Goal: Check status: Check status

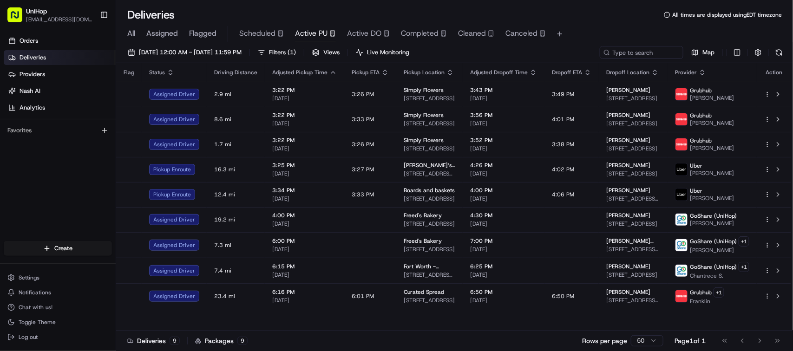
click at [83, 210] on div "Orders Deliveries Providers [PERSON_NAME] Analytics Favorites" at bounding box center [58, 138] width 116 height 217
click at [403, 36] on span "Completed" at bounding box center [420, 33] width 38 height 11
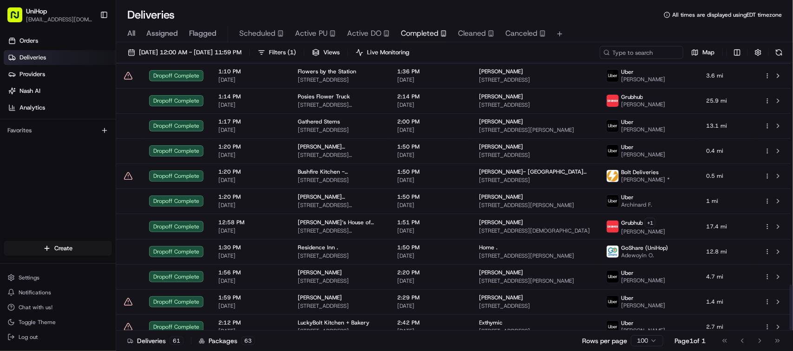
scroll to position [1290, 0]
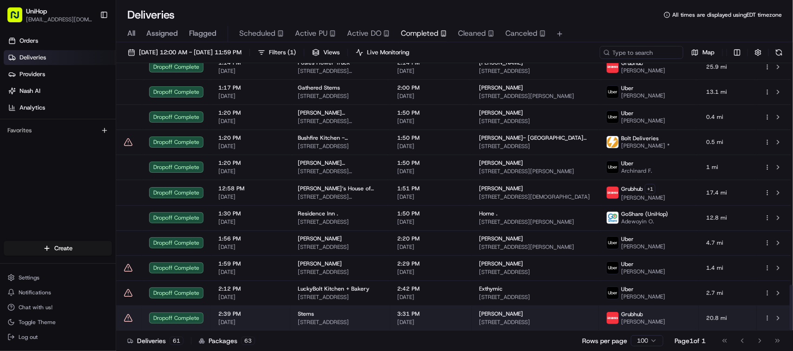
click at [374, 320] on span "[STREET_ADDRESS]" at bounding box center [340, 322] width 85 height 7
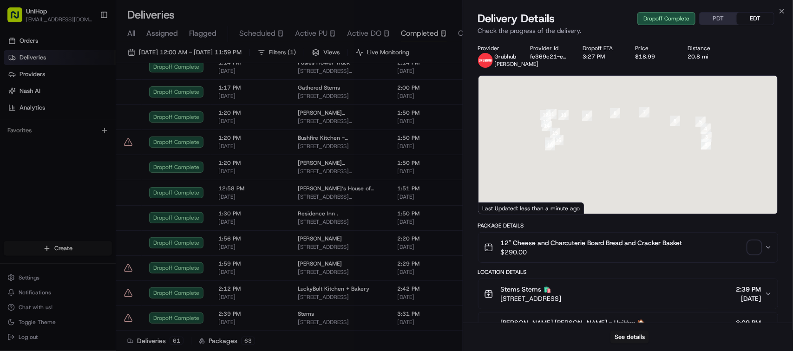
scroll to position [366, 0]
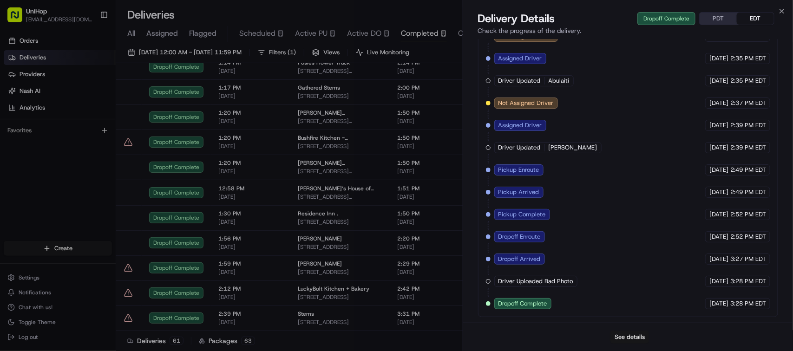
click at [642, 335] on button "See details" at bounding box center [629, 337] width 39 height 13
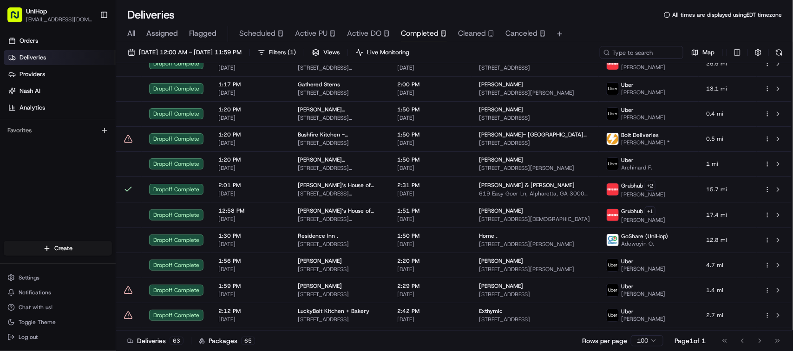
click at [339, 34] on div "All Assigned Flagged Scheduled Active PU Active DO Completed Cleaned Canceled" at bounding box center [454, 34] width 677 height 16
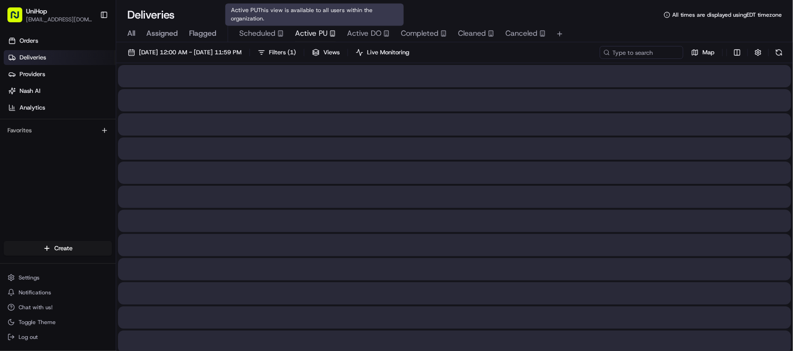
click at [330, 34] on icon "button" at bounding box center [332, 33] width 7 height 7
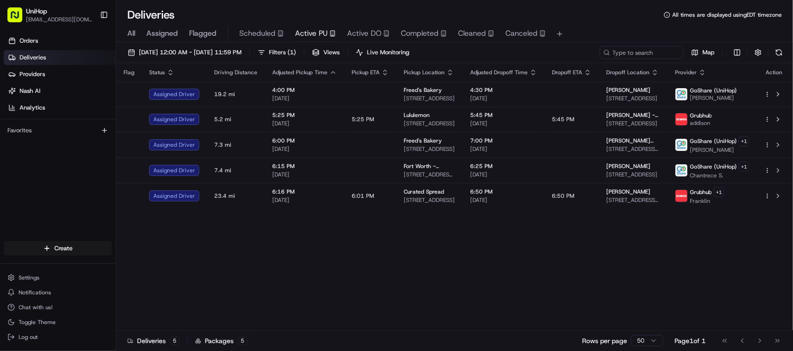
click at [345, 249] on div "Flag Status Driving Distance Adjusted Pickup Time Pickup ETA Pickup Location Ad…" at bounding box center [453, 197] width 675 height 268
click at [346, 247] on div "Flag Status Driving Distance Adjusted Pickup Time Pickup ETA Pickup Location Ad…" at bounding box center [453, 197] width 675 height 268
click at [295, 321] on div "Flag Status Driving Distance Adjusted Pickup Time Pickup ETA Pickup Location Ad…" at bounding box center [453, 197] width 675 height 268
click at [304, 252] on div "Flag Status Driving Distance Adjusted Pickup Time Pickup ETA Pickup Location Ad…" at bounding box center [453, 197] width 675 height 268
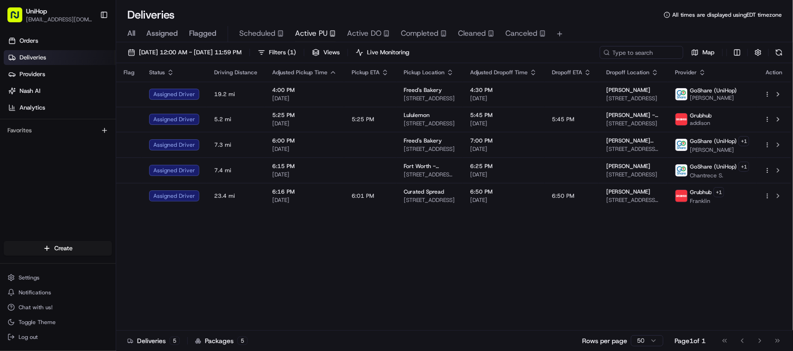
click at [304, 254] on div "Flag Status Driving Distance Adjusted Pickup Time Pickup ETA Pickup Location Ad…" at bounding box center [453, 197] width 675 height 268
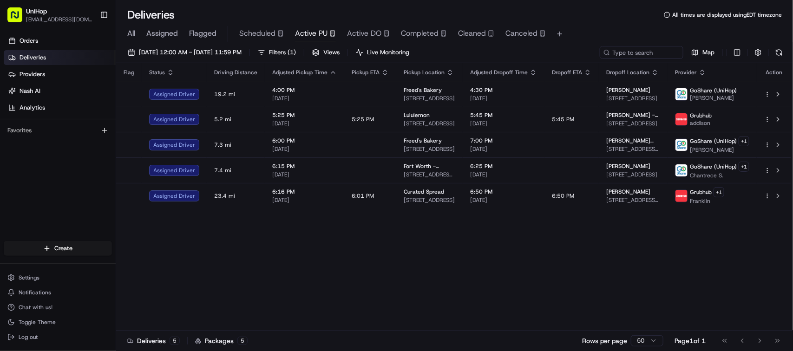
click at [330, 215] on div "Flag Status Driving Distance Adjusted Pickup Time Pickup ETA Pickup Location Ad…" at bounding box center [453, 197] width 675 height 268
click at [422, 319] on div "Flag Status Driving Distance Adjusted Pickup Time Pickup ETA Pickup Location Ad…" at bounding box center [453, 197] width 675 height 268
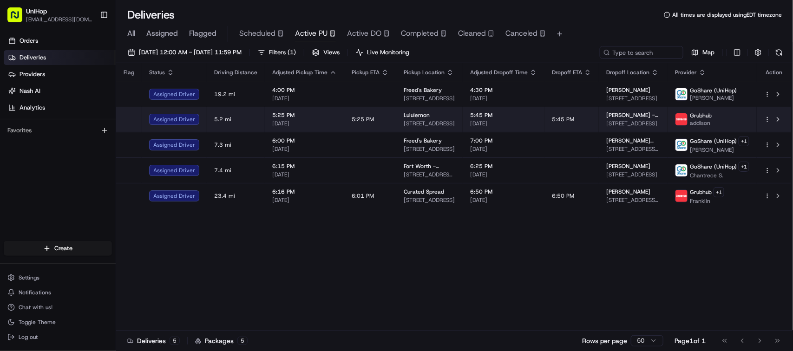
click at [413, 112] on span "Lululemon" at bounding box center [417, 114] width 26 height 7
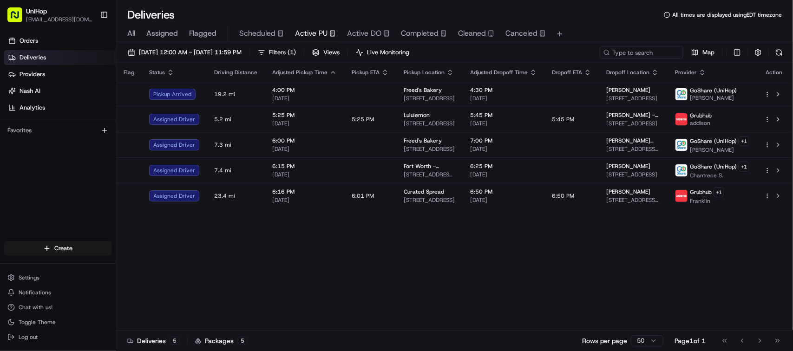
click at [225, 269] on div "Flag Status Driving Distance Adjusted Pickup Time Pickup ETA Pickup Location Ad…" at bounding box center [453, 197] width 675 height 268
click at [211, 254] on div "Flag Status Driving Distance Adjusted Pickup Time Pickup ETA Pickup Location Ad…" at bounding box center [453, 197] width 675 height 268
click at [223, 257] on div "Flag Status Driving Distance Adjusted Pickup Time Pickup ETA Pickup Location Ad…" at bounding box center [453, 197] width 675 height 268
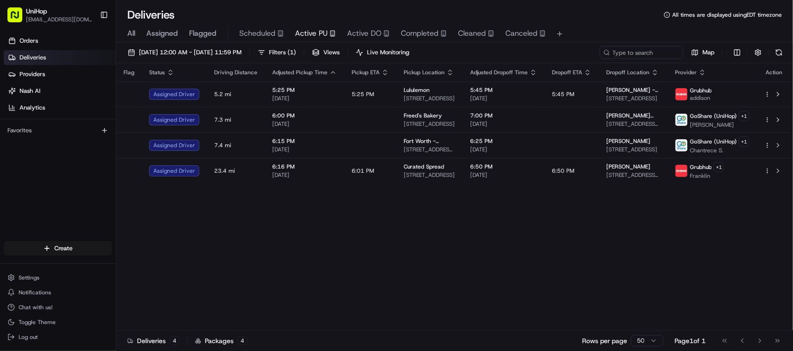
click at [285, 243] on div "Flag Status Driving Distance Adjusted Pickup Time Pickup ETA Pickup Location Ad…" at bounding box center [453, 197] width 675 height 268
click at [327, 307] on div "Flag Status Driving Distance Adjusted Pickup Time Pickup ETA Pickup Location Ad…" at bounding box center [453, 197] width 675 height 268
click at [327, 308] on div "Flag Status Driving Distance Adjusted Pickup Time Pickup ETA Pickup Location Ad…" at bounding box center [453, 197] width 675 height 268
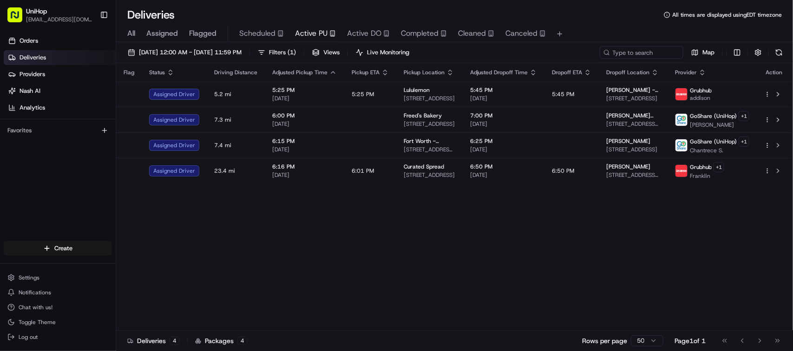
click at [327, 308] on div "Flag Status Driving Distance Adjusted Pickup Time Pickup ETA Pickup Location Ad…" at bounding box center [453, 197] width 675 height 268
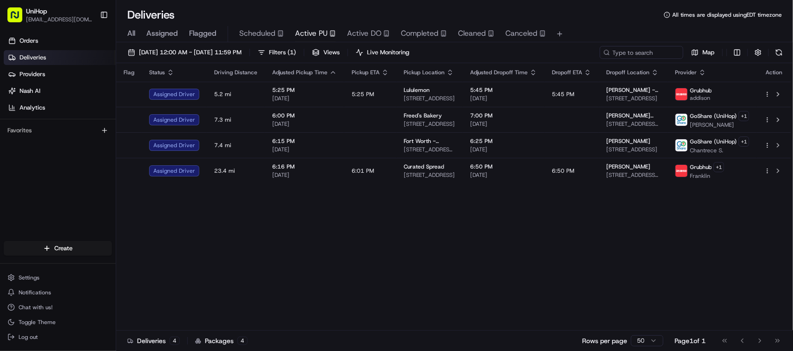
click at [327, 308] on div "Flag Status Driving Distance Adjusted Pickup Time Pickup ETA Pickup Location Ad…" at bounding box center [453, 197] width 675 height 268
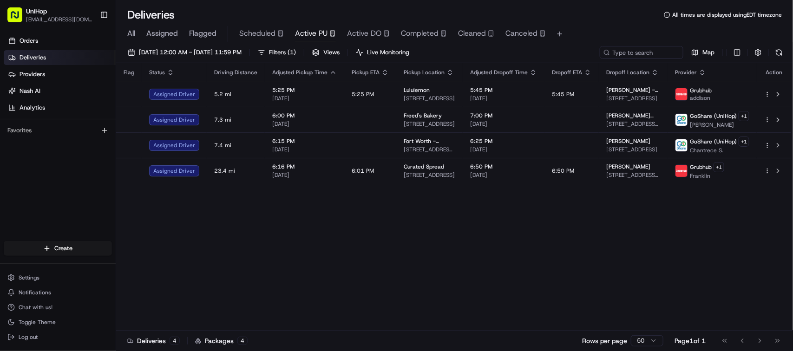
click at [327, 308] on div "Flag Status Driving Distance Adjusted Pickup Time Pickup ETA Pickup Location Ad…" at bounding box center [453, 197] width 675 height 268
click at [327, 307] on div "Flag Status Driving Distance Adjusted Pickup Time Pickup ETA Pickup Location Ad…" at bounding box center [453, 197] width 675 height 268
click at [328, 307] on div "Flag Status Driving Distance Adjusted Pickup Time Pickup ETA Pickup Location Ad…" at bounding box center [453, 197] width 675 height 268
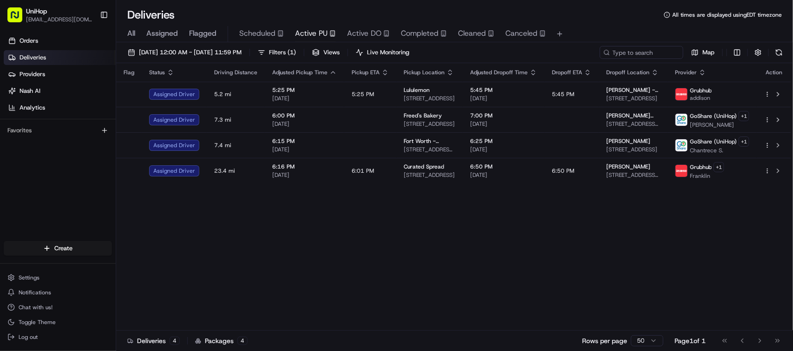
click at [328, 307] on div "Flag Status Driving Distance Adjusted Pickup Time Pickup ETA Pickup Location Ad…" at bounding box center [453, 197] width 675 height 268
click at [320, 219] on div "Flag Status Driving Distance Adjusted Pickup Time Pickup ETA Pickup Location Ad…" at bounding box center [453, 197] width 675 height 268
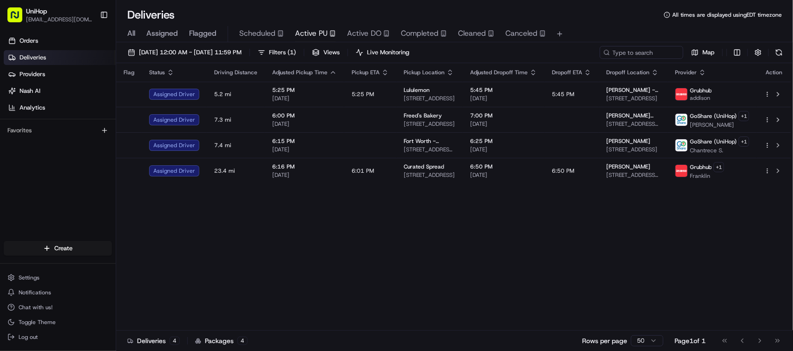
click at [320, 219] on div "Flag Status Driving Distance Adjusted Pickup Time Pickup ETA Pickup Location Ad…" at bounding box center [453, 197] width 675 height 268
click at [229, 198] on div "Flag Status Driving Distance Adjusted Pickup Time Pickup ETA Pickup Location Ad…" at bounding box center [453, 197] width 675 height 268
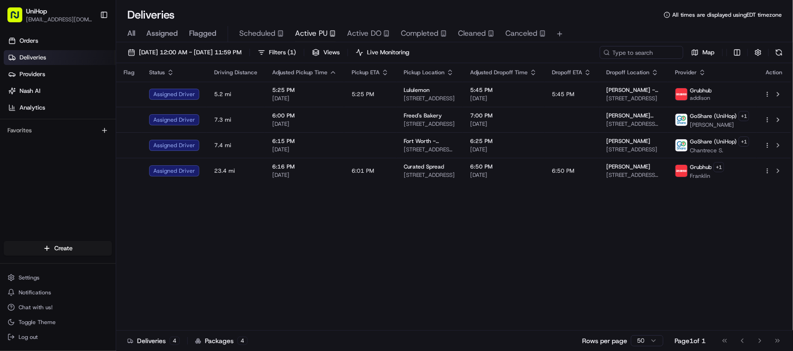
click at [229, 197] on div "Flag Status Driving Distance Adjusted Pickup Time Pickup ETA Pickup Location Ad…" at bounding box center [453, 197] width 675 height 268
click at [372, 197] on div "Flag Status Driving Distance Adjusted Pickup Time Pickup ETA Pickup Location Ad…" at bounding box center [453, 197] width 675 height 268
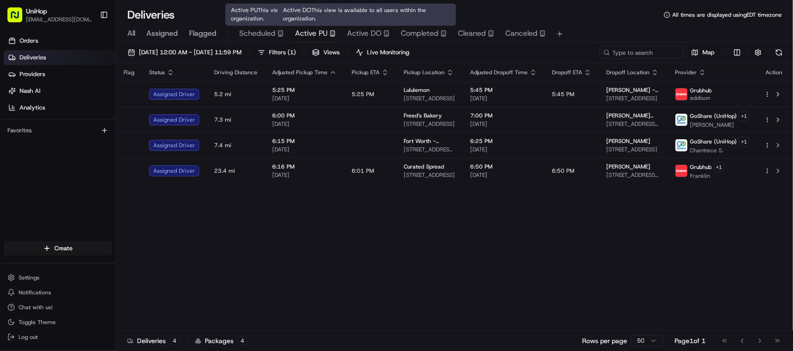
click at [354, 37] on span "Active DO" at bounding box center [364, 33] width 34 height 11
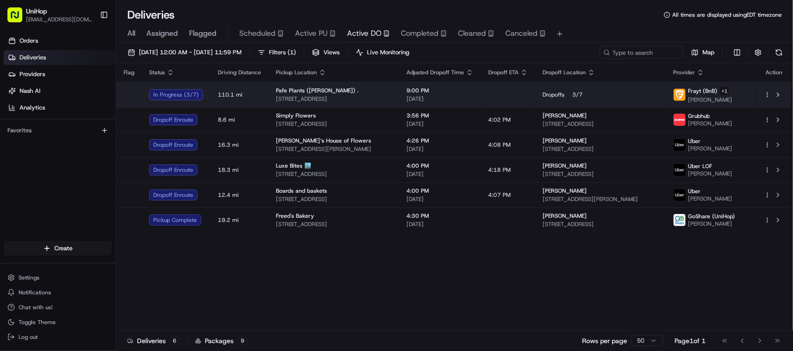
click at [443, 89] on span "9:00 PM" at bounding box center [440, 90] width 67 height 7
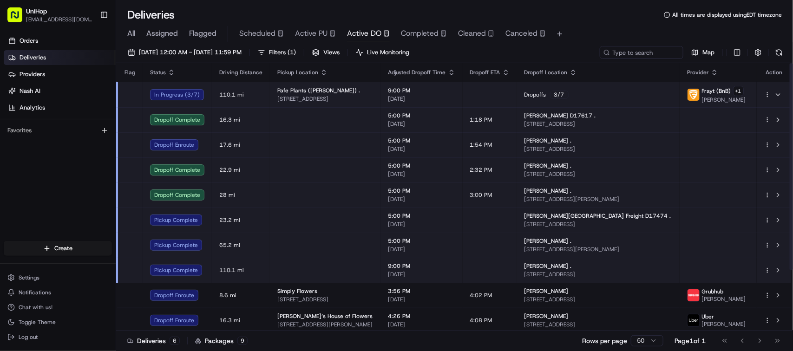
click at [79, 170] on div "Orders Deliveries Providers [PERSON_NAME] Analytics Favorites" at bounding box center [58, 138] width 116 height 217
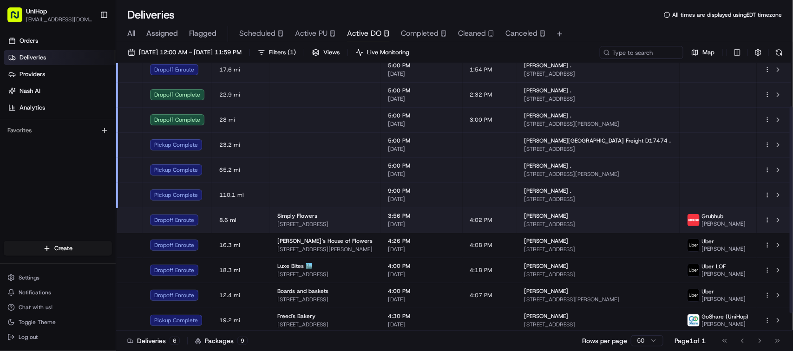
scroll to position [78, 0]
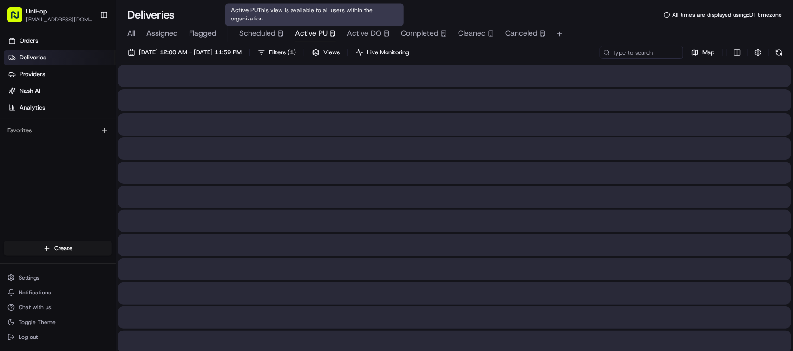
click at [320, 30] on span "Active PU" at bounding box center [311, 33] width 33 height 11
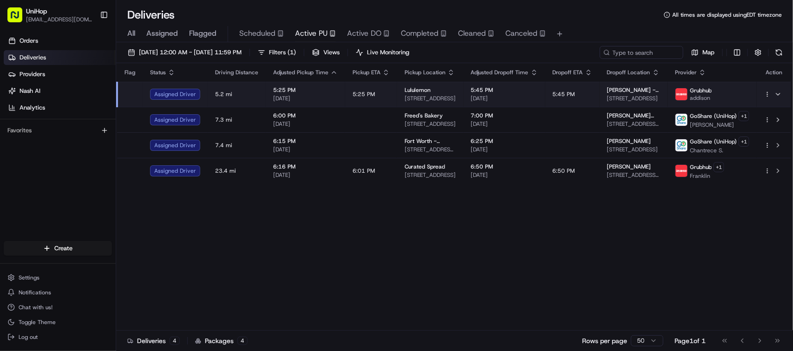
click at [351, 240] on div "Flag Status Driving Distance Adjusted Pickup Time Pickup ETA Pickup Location Ad…" at bounding box center [453, 197] width 675 height 268
click at [328, 239] on div "Flag Status Driving Distance Adjusted Pickup Time Pickup ETA Pickup Location Ad…" at bounding box center [453, 197] width 675 height 268
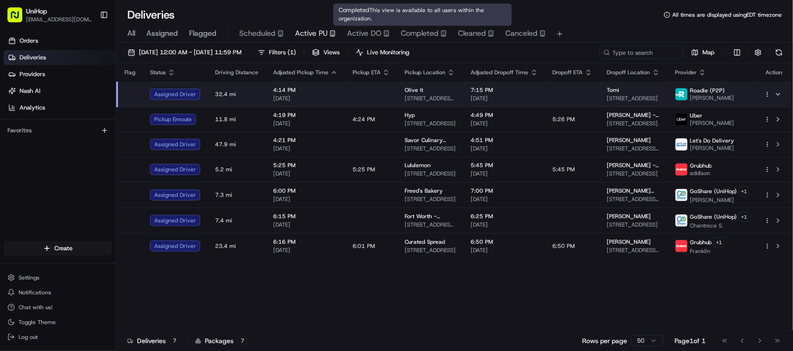
click at [402, 31] on span "Completed" at bounding box center [420, 33] width 38 height 11
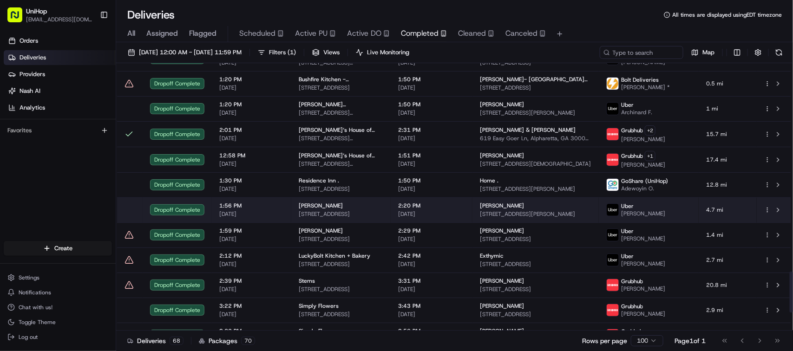
scroll to position [1467, 0]
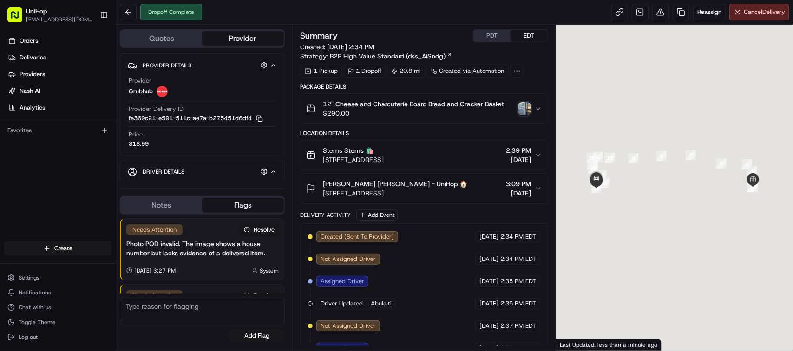
scroll to position [88, 0]
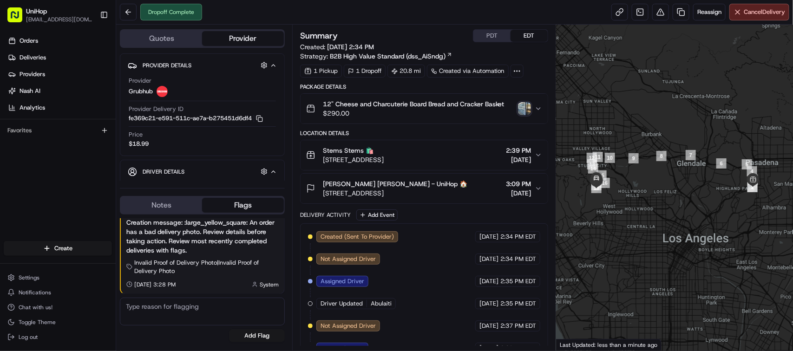
click at [528, 107] on img "button" at bounding box center [524, 108] width 13 height 13
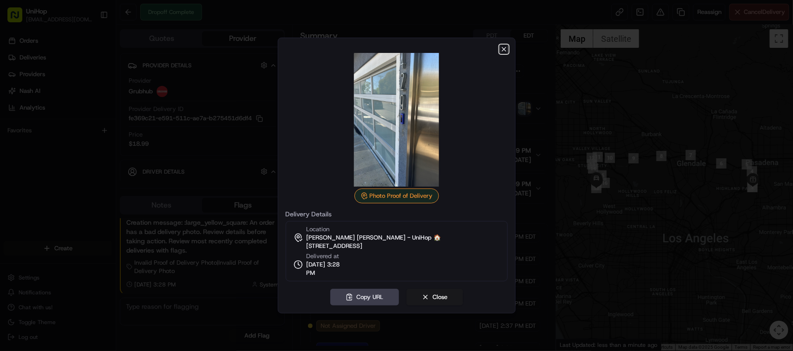
click at [505, 49] on icon "button" at bounding box center [503, 49] width 7 height 7
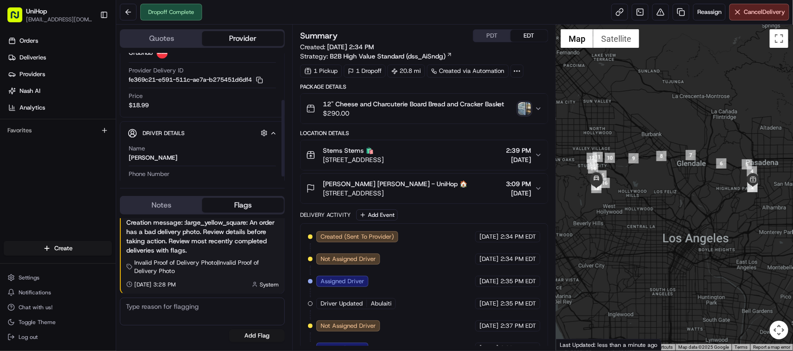
scroll to position [84, 0]
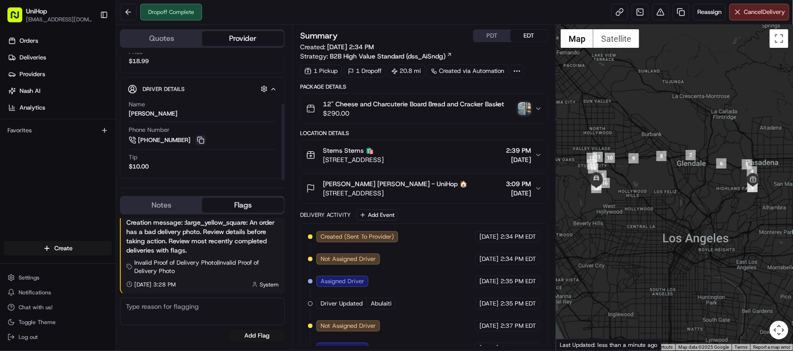
click at [197, 139] on button at bounding box center [201, 140] width 10 height 10
click at [131, 114] on div "[PERSON_NAME]" at bounding box center [153, 114] width 49 height 8
copy div "[PERSON_NAME]"
drag, startPoint x: 324, startPoint y: 184, endPoint x: 373, endPoint y: 186, distance: 49.3
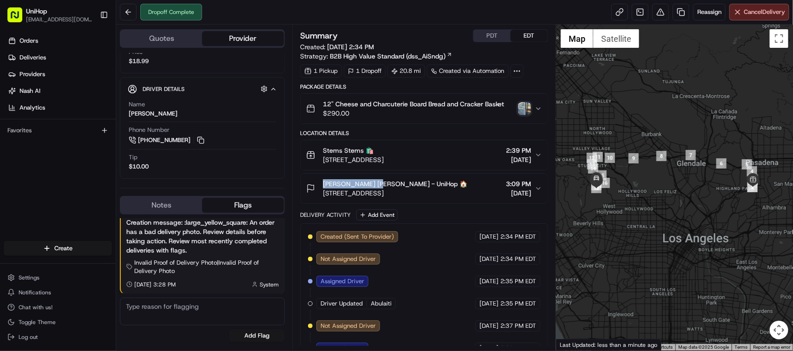
click at [373, 186] on span "[PERSON_NAME] [PERSON_NAME] - UniHop 🏠" at bounding box center [395, 183] width 144 height 9
click at [301, 174] on button "Denise Otterbein Denise Otterbein - UniHop 🏠 2429 Crest View Dr, Los Angeles, C…" at bounding box center [424, 189] width 247 height 30
copy span "[PERSON_NAME]"
drag, startPoint x: 320, startPoint y: 152, endPoint x: 341, endPoint y: 153, distance: 21.9
click at [341, 153] on div "Stems Stems 🛍️ 640 Prospect Ave g, South Pasadena, CA 91030, USA" at bounding box center [345, 155] width 78 height 19
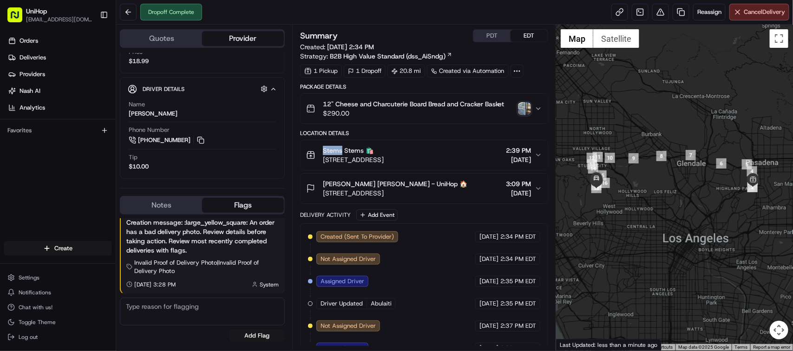
copy span "Stems"
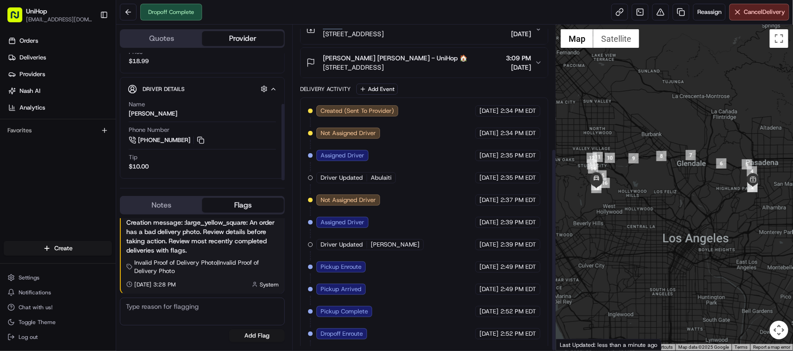
scroll to position [198, 0]
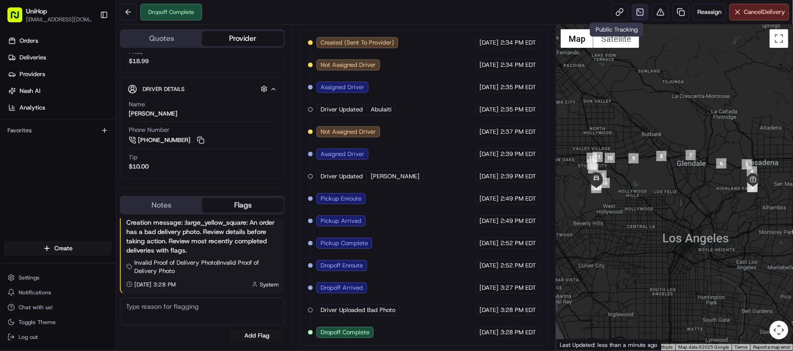
click at [639, 15] on link at bounding box center [640, 12] width 17 height 17
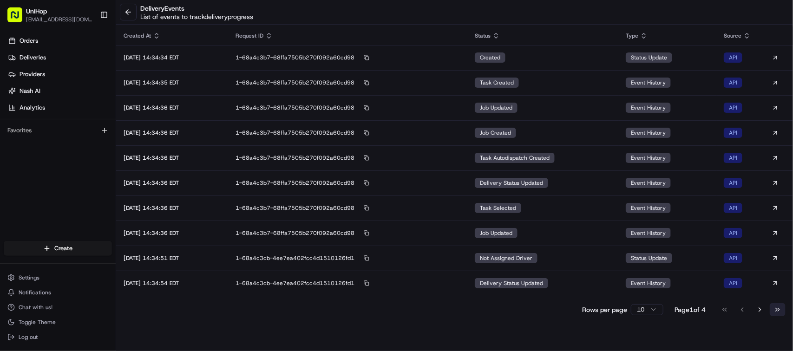
click at [777, 306] on button "Go to last page" at bounding box center [778, 309] width 16 height 13
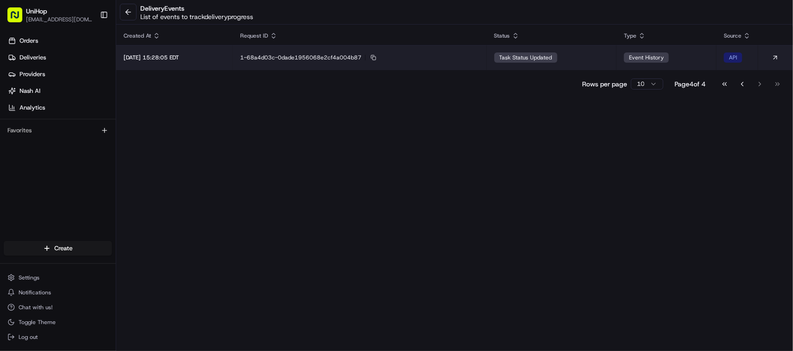
click at [459, 64] on td "1-68a4d03c-0dade1956068e2cf4a004b87" at bounding box center [360, 57] width 254 height 25
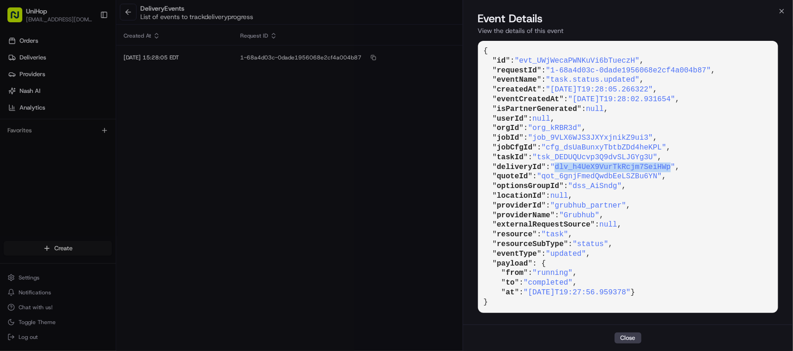
drag, startPoint x: 561, startPoint y: 167, endPoint x: 677, endPoint y: 168, distance: 116.1
click at [675, 168] on span ""dlv_h4UeX9VurTkRcjm7SeiHWp"" at bounding box center [613, 167] width 125 height 8
copy span "dlv_h4UeX9VurTkRcjm7SeiHWp"
